Goal: Task Accomplishment & Management: Manage account settings

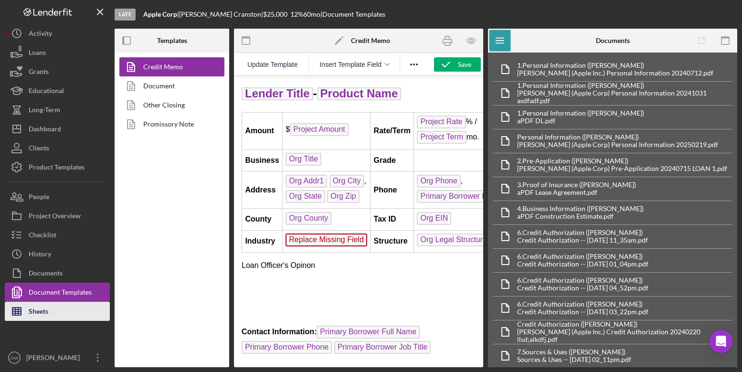
click at [52, 313] on button "Sheets" at bounding box center [57, 311] width 105 height 19
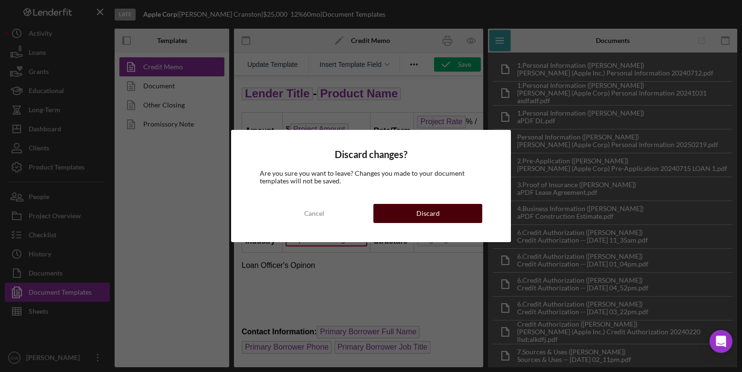
click at [394, 209] on button "Discard" at bounding box center [428, 213] width 109 height 19
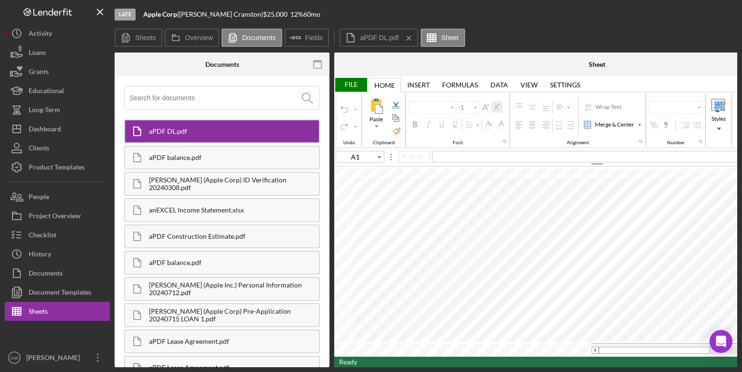
type input "Calibri"
type input "11"
type input "B10"
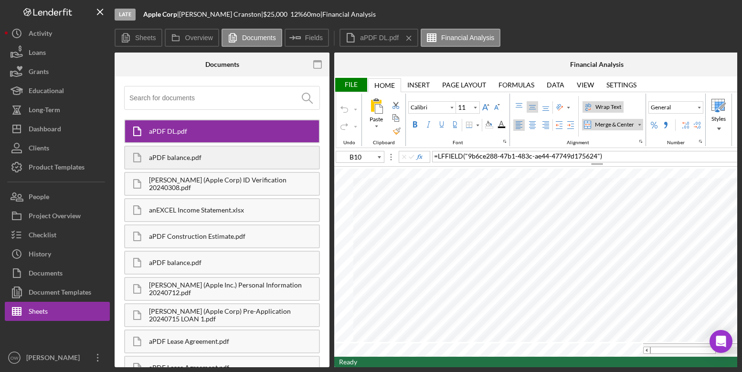
click at [224, 161] on div "aPDF balance.pdf" at bounding box center [234, 158] width 170 height 8
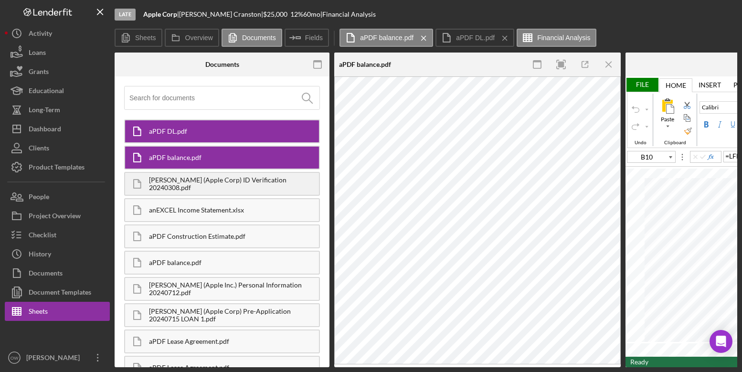
click at [221, 185] on div "[PERSON_NAME] (Apple Corp) ID Verification 20240308.pdf" at bounding box center [234, 183] width 170 height 15
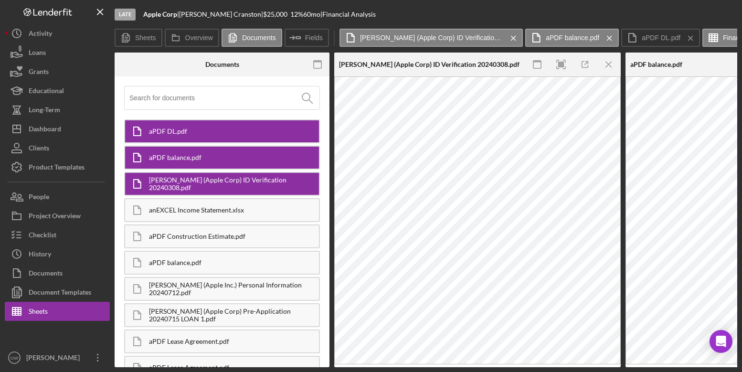
click at [222, 136] on div "aPDF DL.pdf" at bounding box center [222, 131] width 196 height 24
click at [313, 63] on icon "button" at bounding box center [317, 64] width 21 height 21
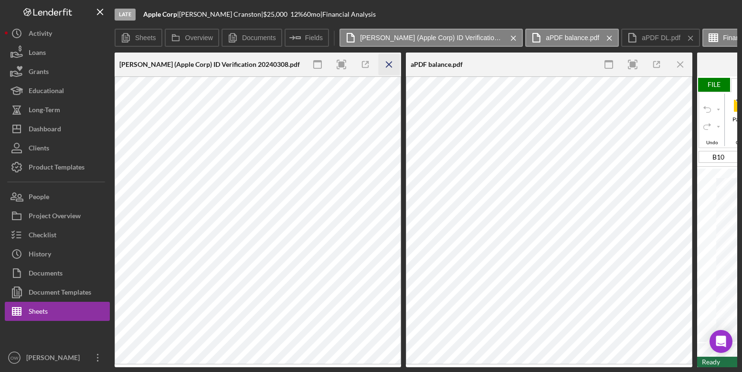
click at [393, 61] on icon "Icon/Menu Close" at bounding box center [389, 64] width 21 height 21
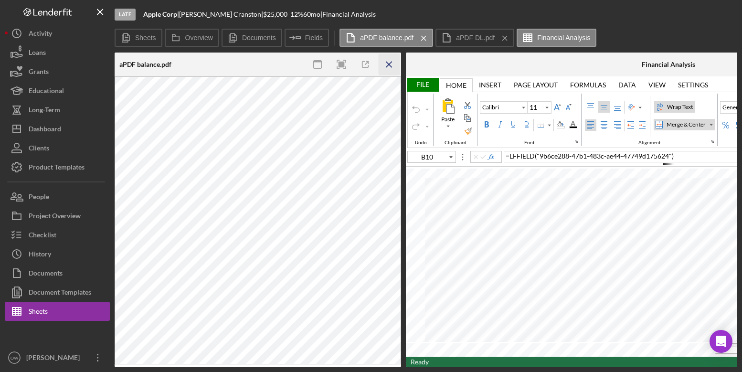
click at [392, 61] on icon "Icon/Menu Close" at bounding box center [389, 64] width 21 height 21
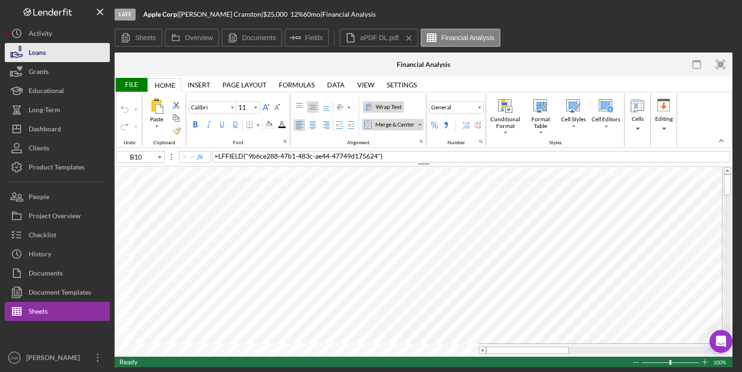
click at [35, 50] on div "Loans" at bounding box center [37, 53] width 17 height 21
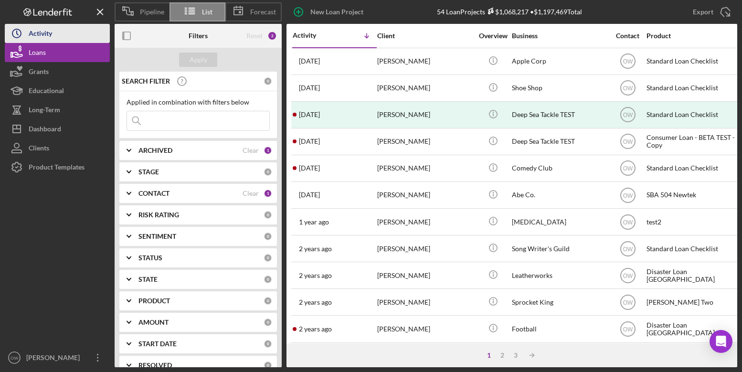
click at [46, 36] on div "Activity" at bounding box center [40, 34] width 23 height 21
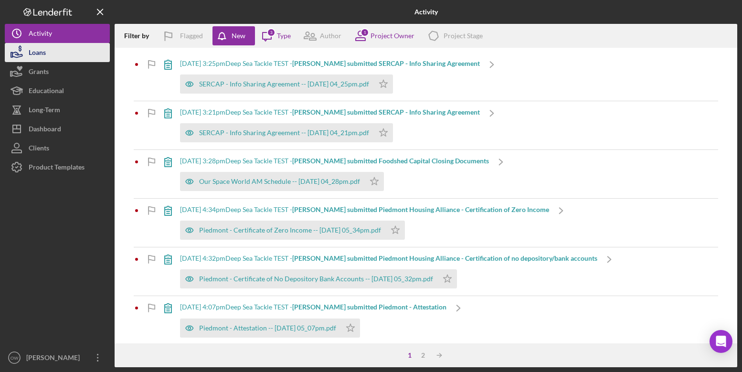
click at [39, 47] on div "Loans" at bounding box center [37, 53] width 17 height 21
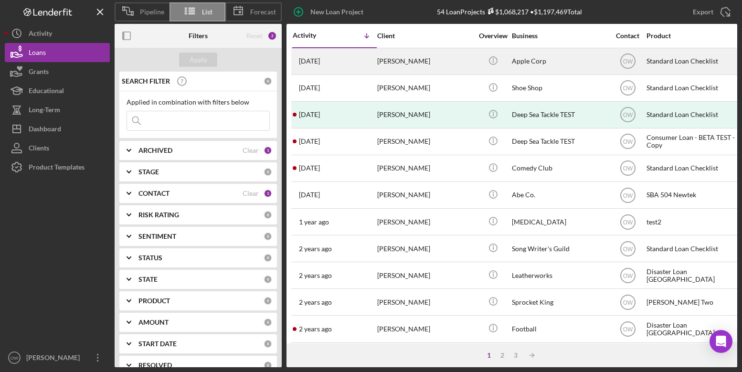
click at [445, 64] on div "[PERSON_NAME]" at bounding box center [425, 61] width 96 height 25
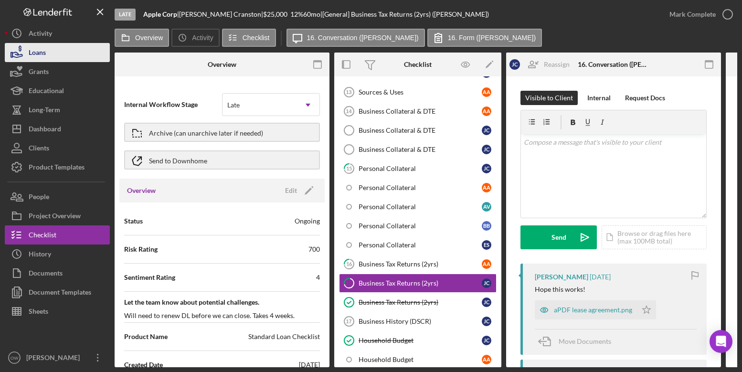
scroll to position [427, 0]
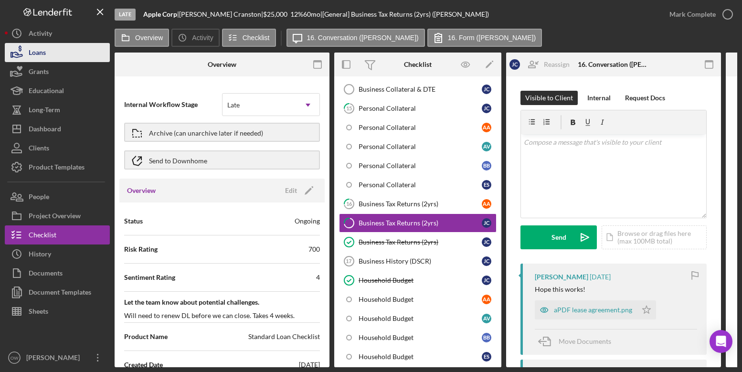
click at [21, 52] on icon "button" at bounding box center [17, 53] width 24 height 24
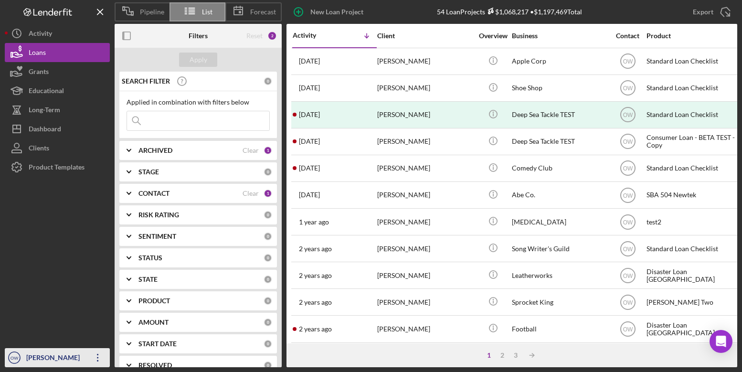
click at [72, 353] on div "[PERSON_NAME]" at bounding box center [55, 358] width 62 height 21
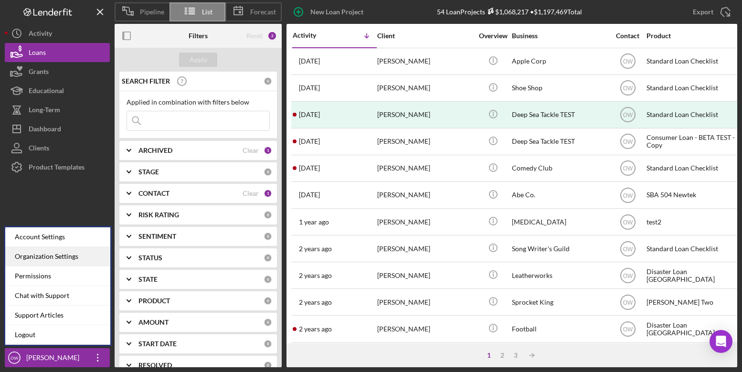
click at [70, 252] on div "Organization Settings" at bounding box center [57, 257] width 105 height 20
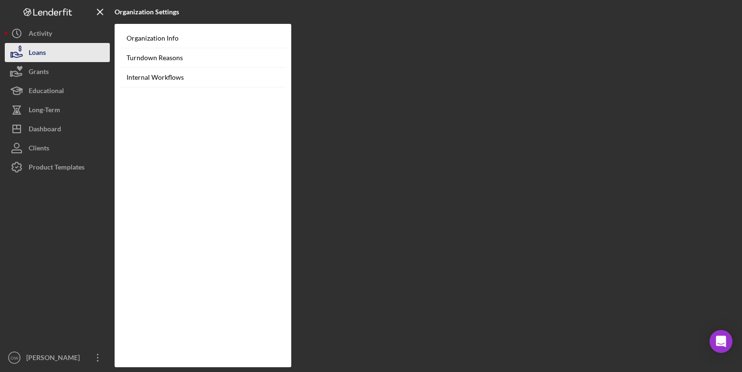
click at [85, 54] on button "Loans" at bounding box center [57, 52] width 105 height 19
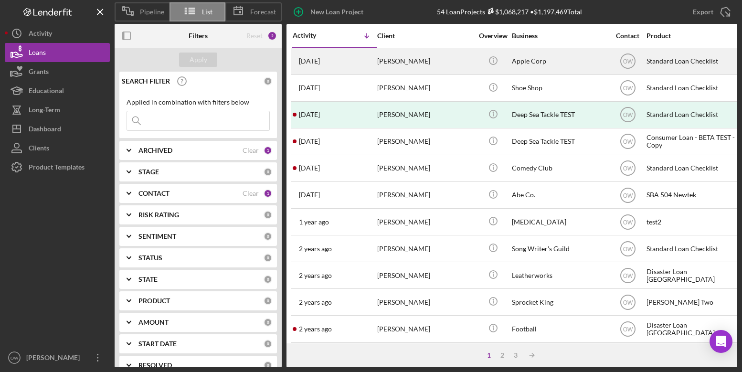
click at [348, 63] on div "[DATE] [PERSON_NAME]" at bounding box center [335, 61] width 84 height 25
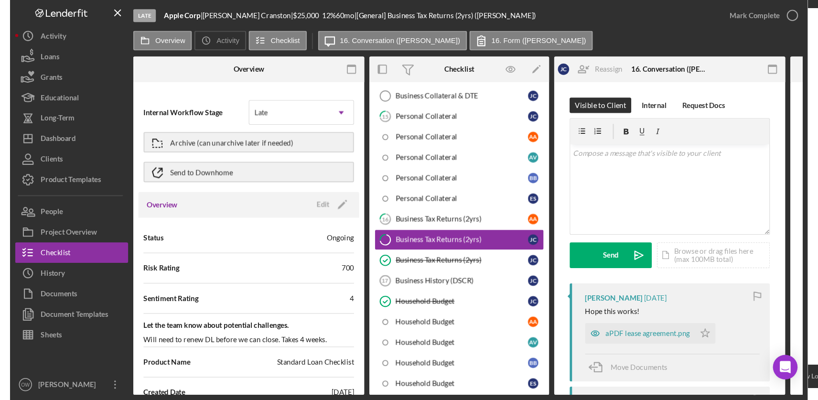
scroll to position [427, 0]
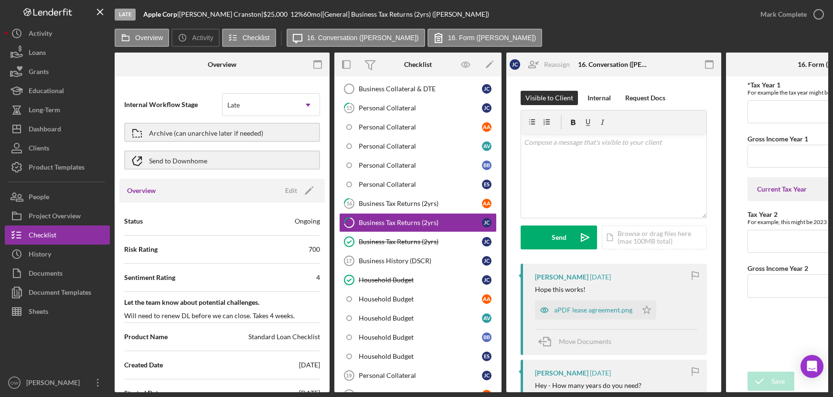
click at [349, 69] on icon "button" at bounding box center [346, 64] width 21 height 21
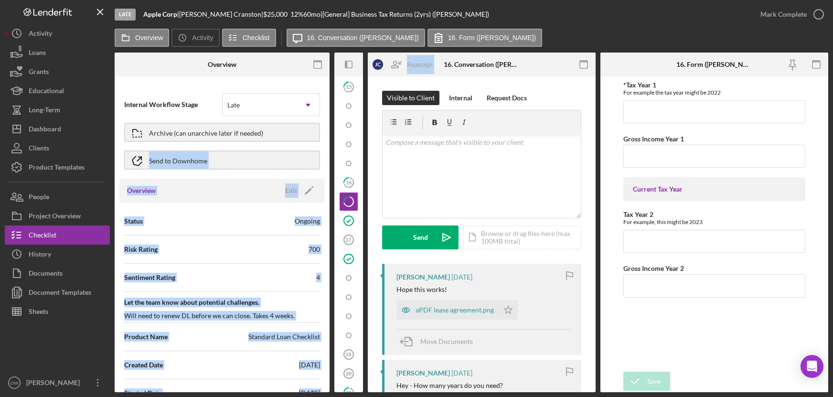
drag, startPoint x: 482, startPoint y: 55, endPoint x: 136, endPoint y: 181, distance: 368.2
click at [137, 179] on div "Overview Internal Workflow Stage Late Icon/Dropdown Arrow Archive (can unarchiv…" at bounding box center [472, 223] width 714 height 340
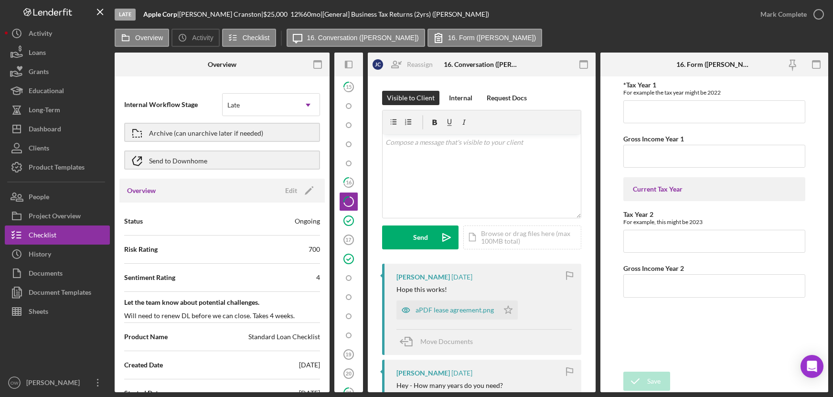
click at [53, 346] on div at bounding box center [57, 347] width 105 height 52
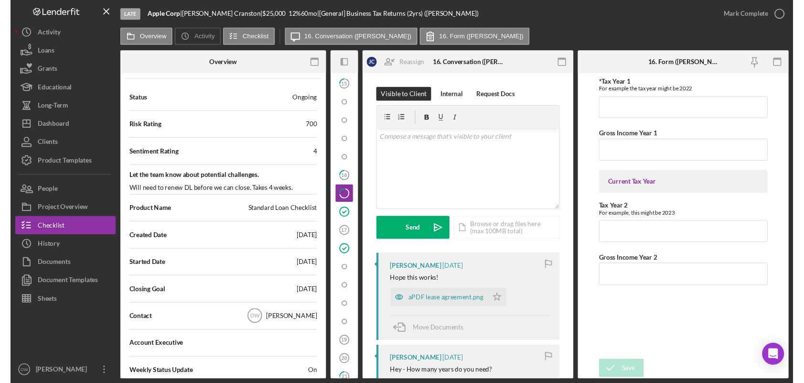
scroll to position [0, 0]
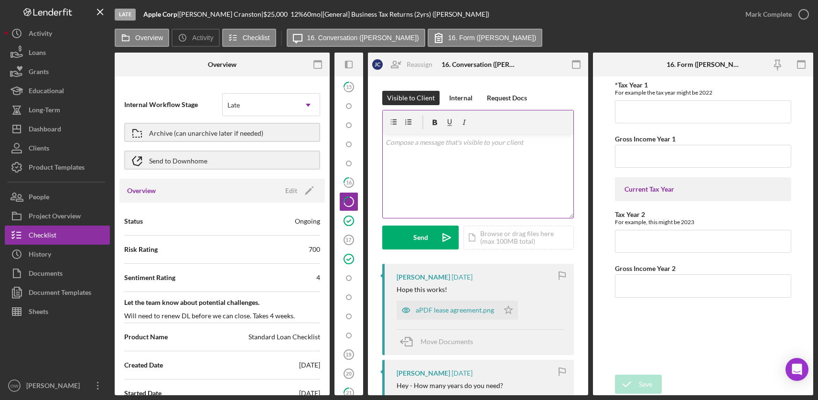
click at [418, 162] on div "v Color teal Color pink Remove color Add row above Add row below Add column bef…" at bounding box center [478, 176] width 191 height 84
drag, startPoint x: 475, startPoint y: 145, endPoint x: 353, endPoint y: 142, distance: 121.8
click at [353, 143] on div "Overview Internal Workflow Stage Late Icon/Dropdown Arrow Archive (can unarchiv…" at bounding box center [464, 224] width 698 height 342
click at [66, 169] on div "Product Templates" at bounding box center [57, 168] width 56 height 21
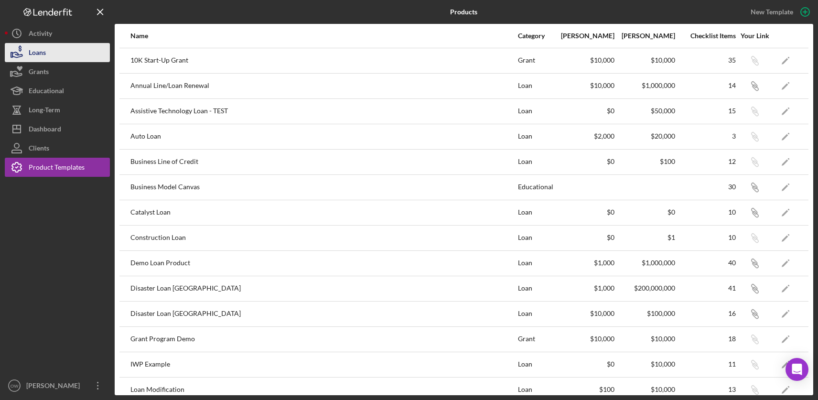
click at [38, 53] on div "Loans" at bounding box center [37, 53] width 17 height 21
